Goal: Find specific page/section: Find specific page/section

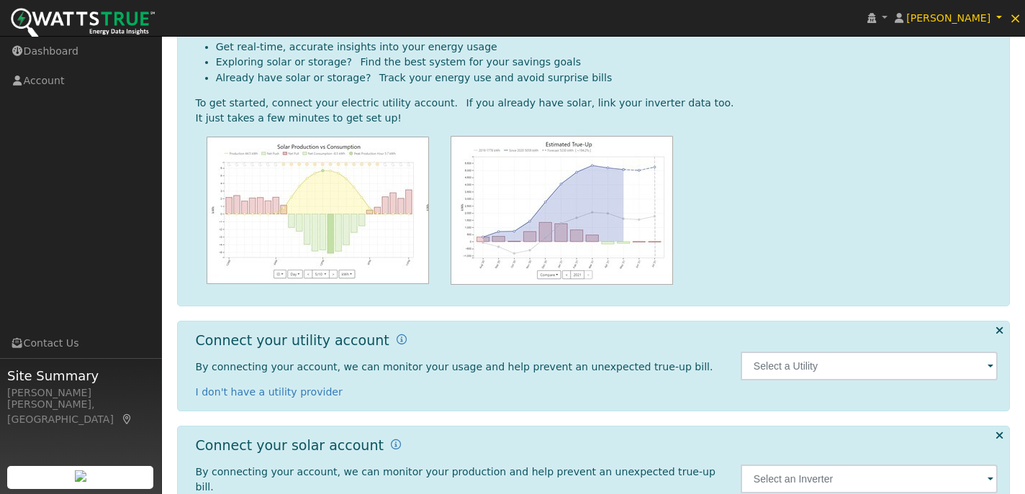
scroll to position [140, 0]
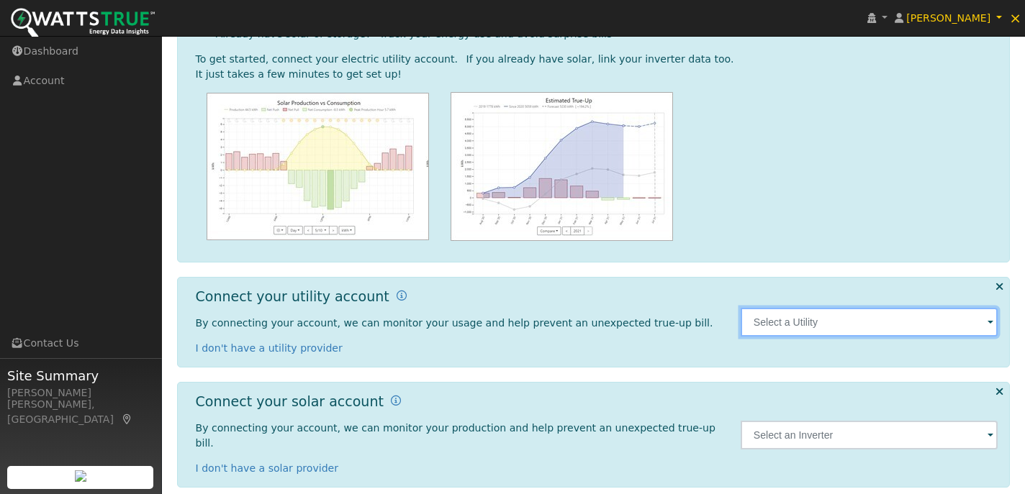
click at [978, 322] on input "text" at bounding box center [870, 322] width 258 height 29
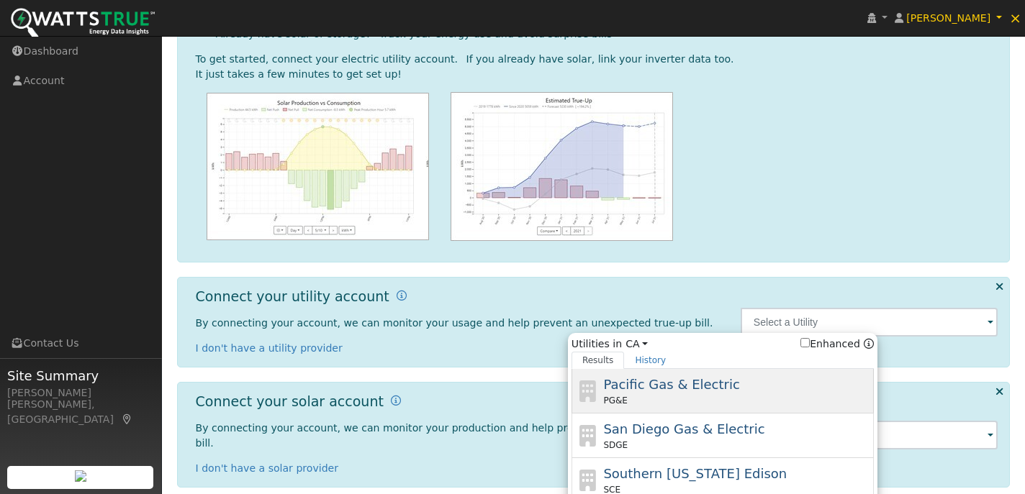
click at [673, 389] on span "Pacific Gas & Electric" at bounding box center [671, 384] width 136 height 15
type input "PG&E"
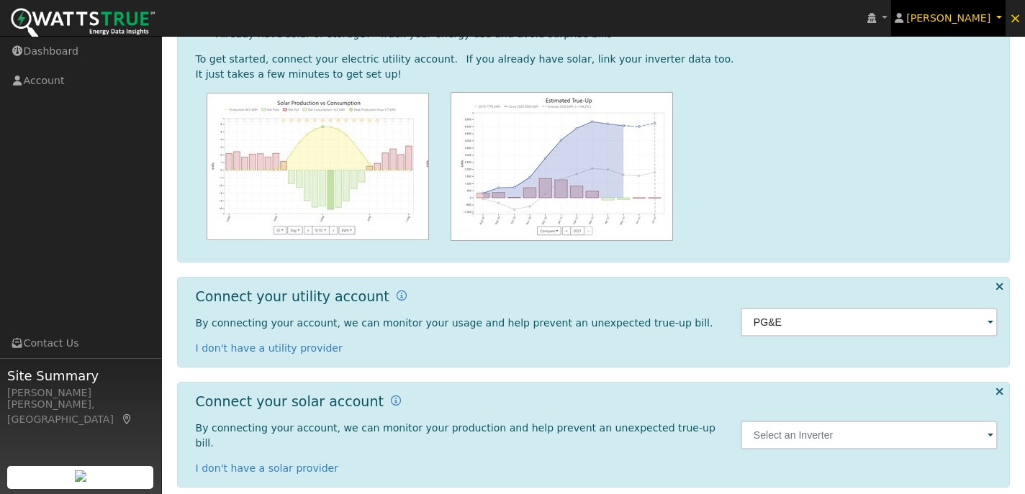
click at [995, 18] on link "[PERSON_NAME]" at bounding box center [948, 18] width 115 height 36
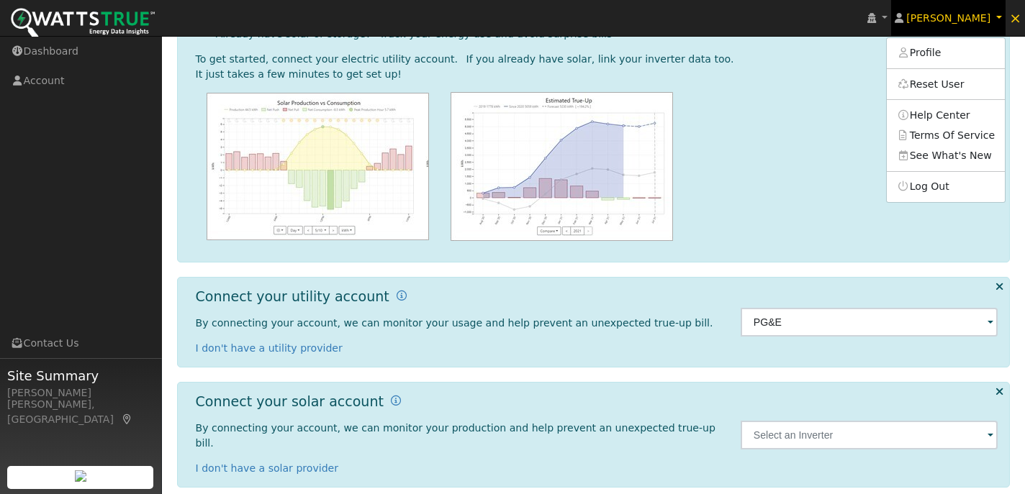
click at [999, 15] on link "[PERSON_NAME]" at bounding box center [948, 18] width 115 height 36
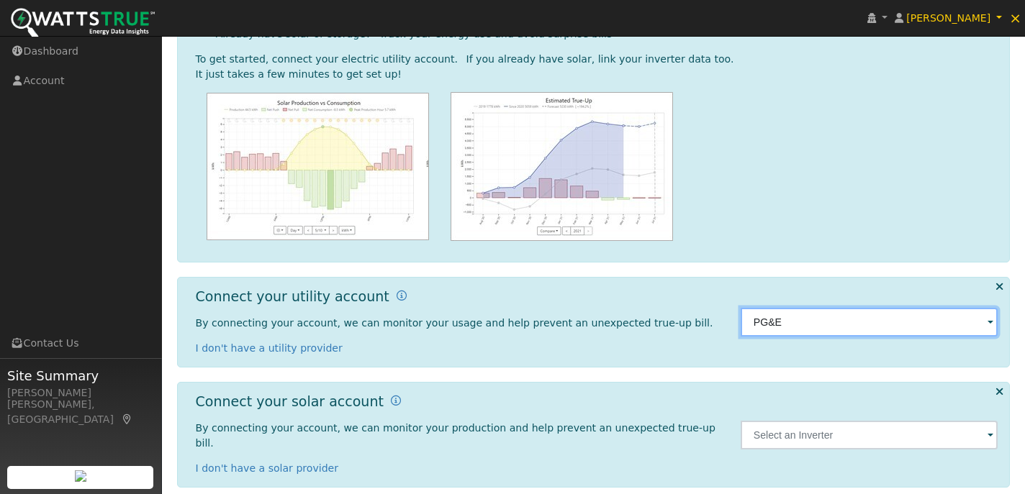
click at [952, 326] on input "PG&E" at bounding box center [870, 322] width 258 height 29
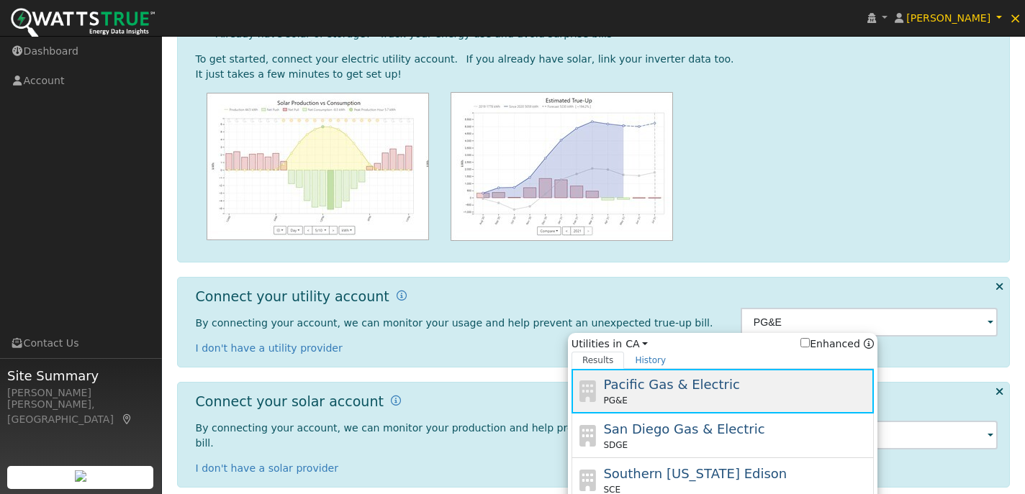
click at [711, 381] on span "Pacific Gas & Electric" at bounding box center [671, 384] width 136 height 15
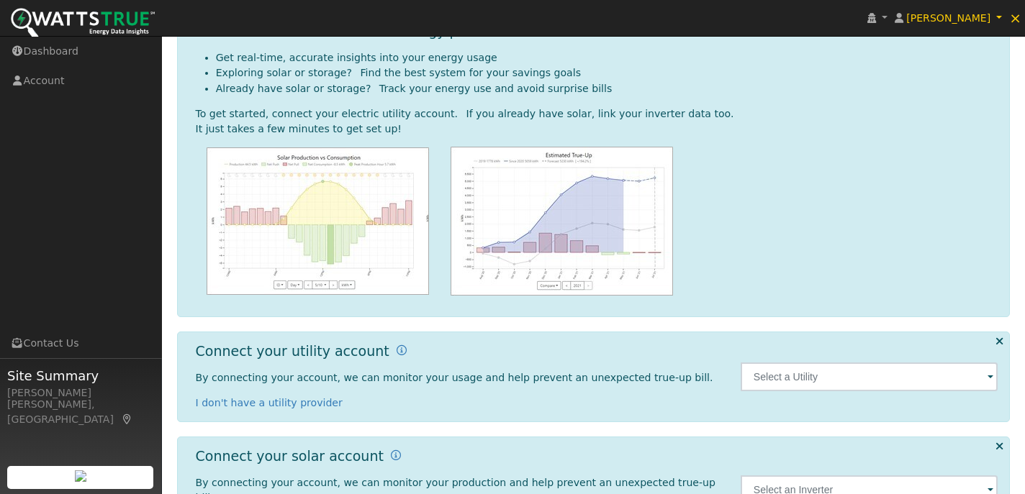
scroll to position [110, 0]
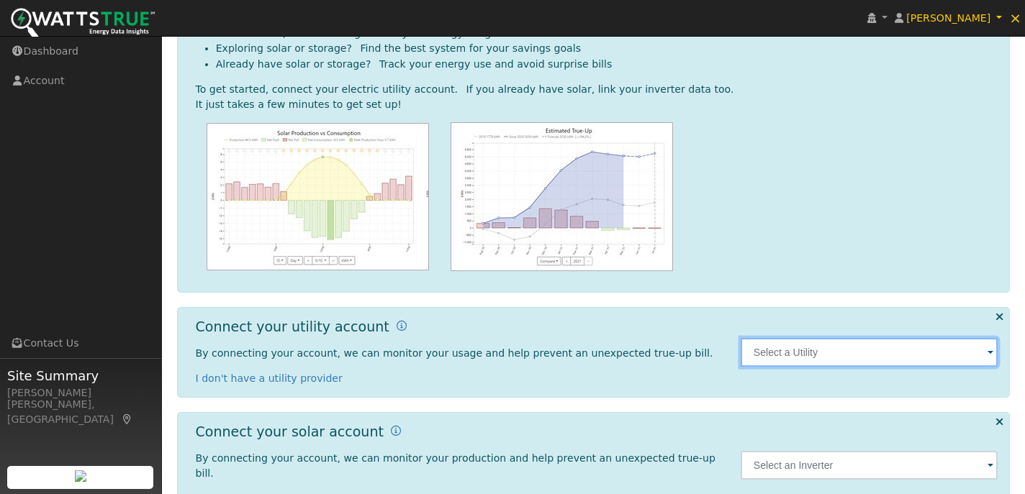
click at [875, 361] on input "text" at bounding box center [870, 352] width 258 height 29
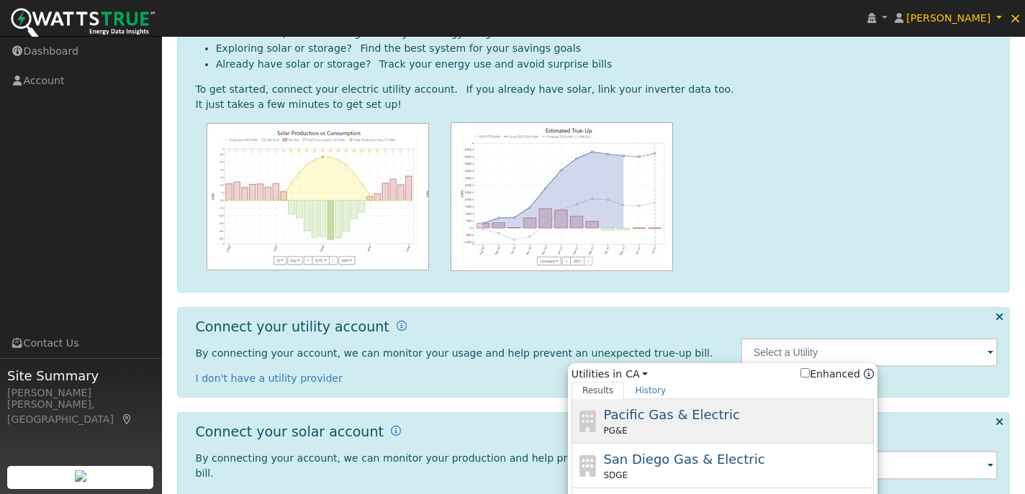
click at [687, 410] on span "Pacific Gas & Electric" at bounding box center [671, 414] width 136 height 15
type input "PG&E"
